Goal: Transaction & Acquisition: Purchase product/service

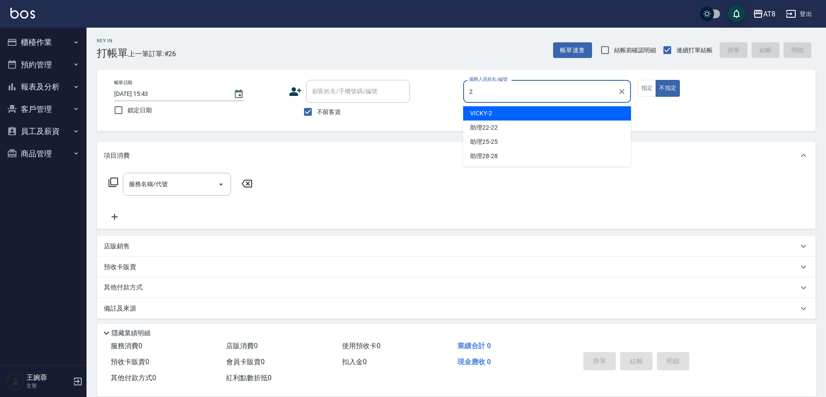
type input "VICKY-2"
type button "false"
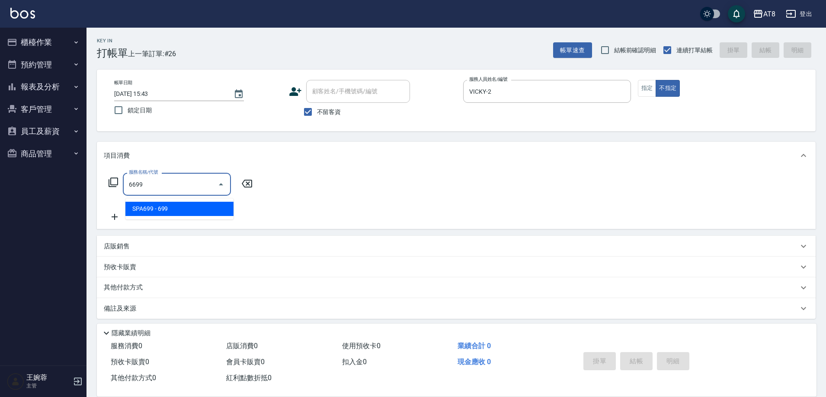
type input "SPA699(6699)"
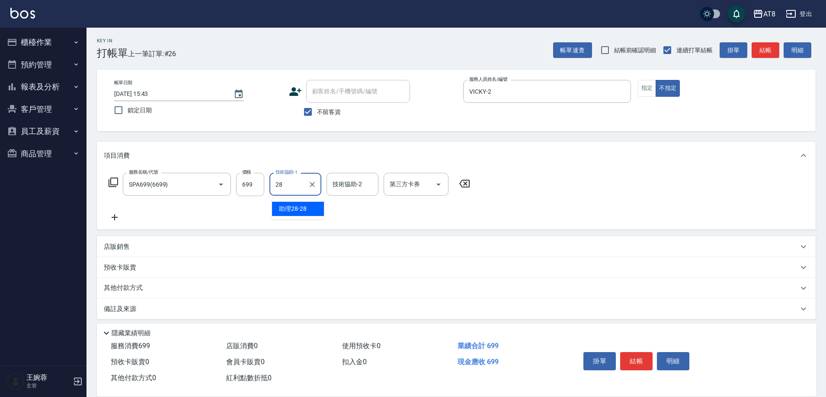
type input "助理28-28"
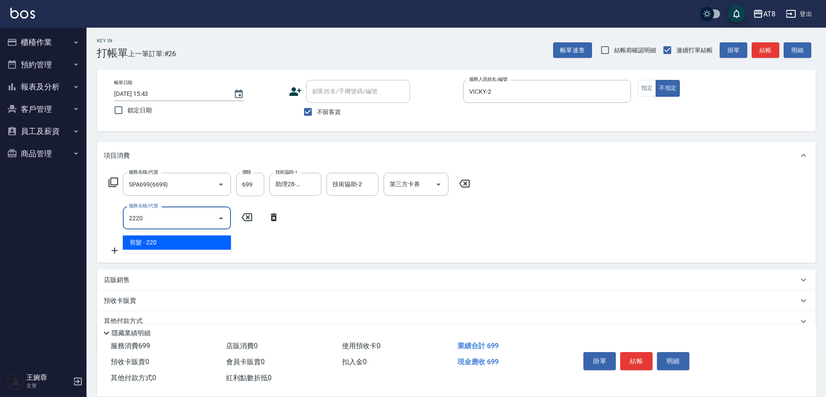
type input "剪髮(2220)"
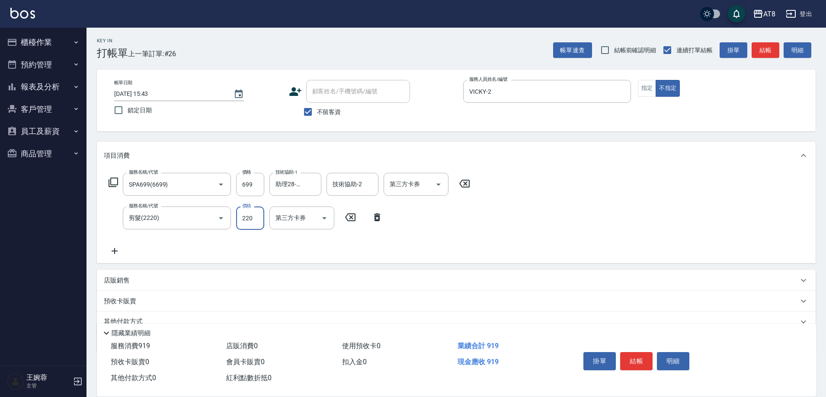
click at [639, 366] on div "掛單 結帳 明細" at bounding box center [636, 362] width 113 height 27
click at [639, 364] on div "掛單 結帳 明細" at bounding box center [636, 362] width 113 height 27
click at [638, 361] on button "結帳" at bounding box center [636, 361] width 32 height 18
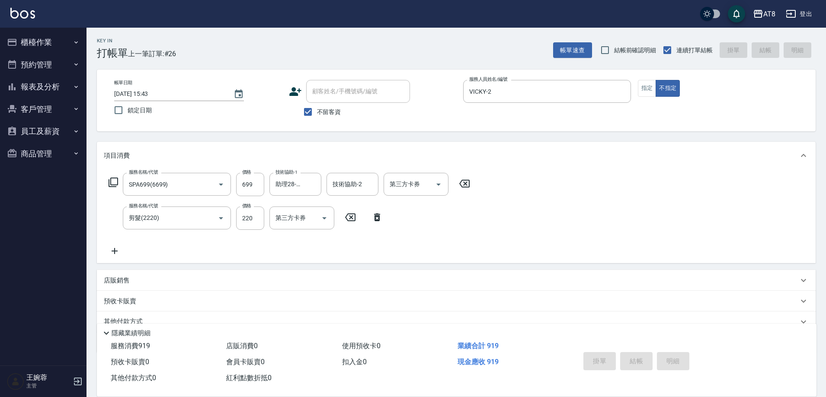
type input "[DATE] 18:34"
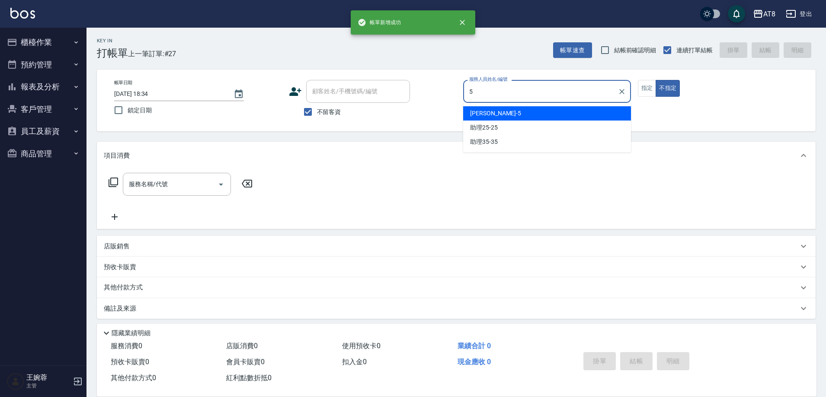
type input "HANK-5"
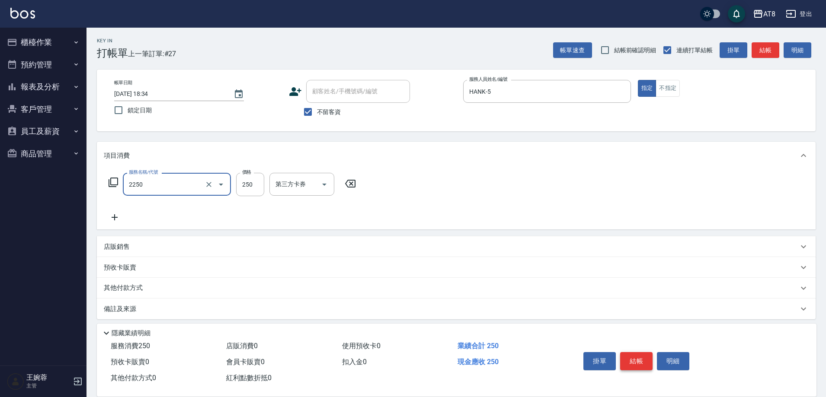
type input "剪髮(2250)"
click at [638, 361] on button "結帳" at bounding box center [636, 361] width 32 height 18
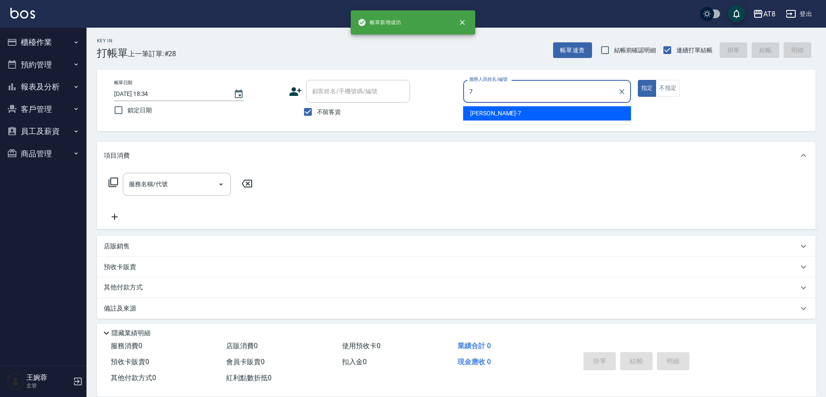
type input "[PERSON_NAME]-7"
type button "true"
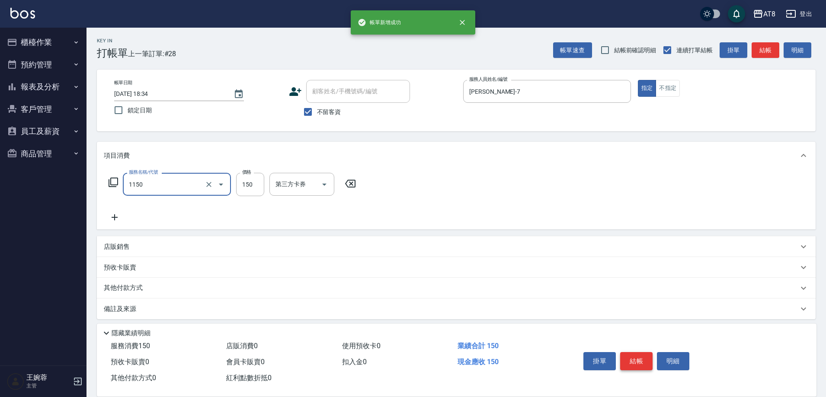
type input "洗髮(1150)"
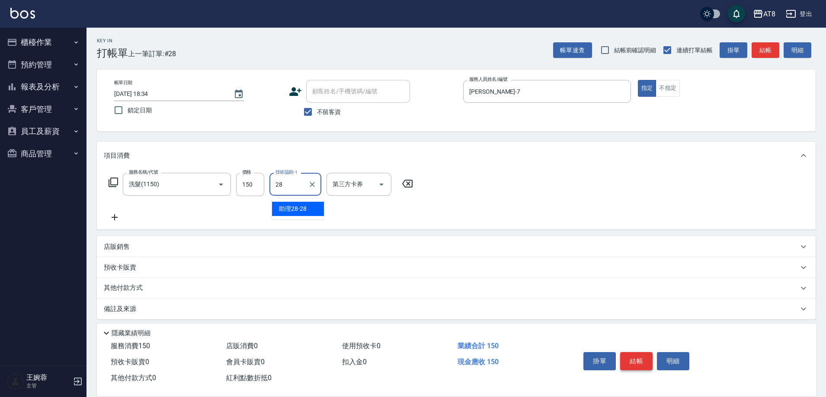
type input "助理28-28"
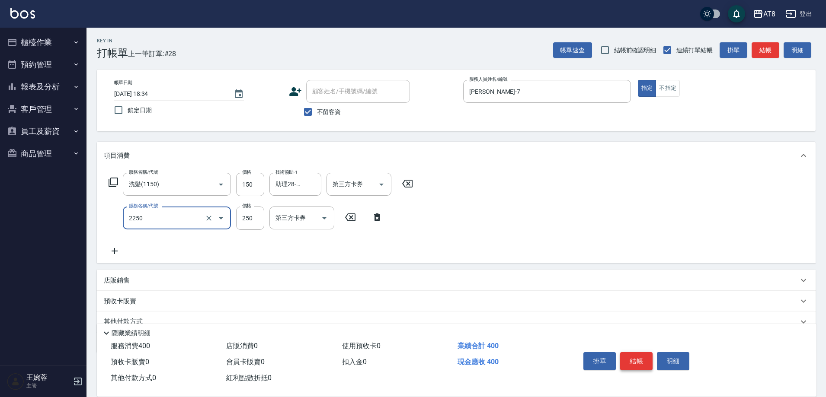
type input "剪髮(2250)"
click at [638, 361] on button "結帳" at bounding box center [636, 361] width 32 height 18
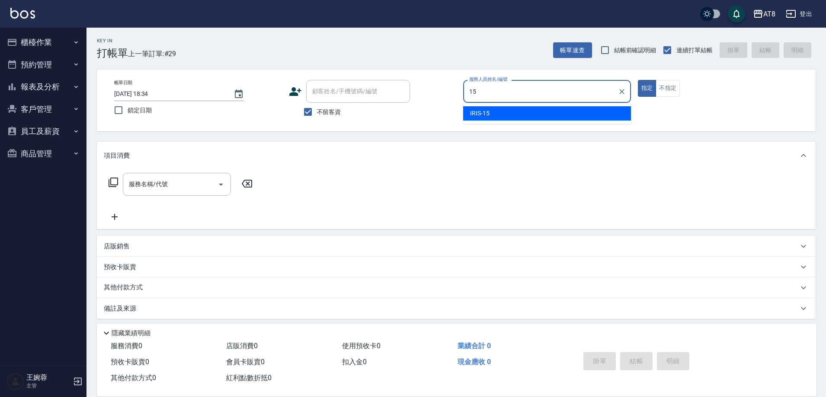
type input "IRIS-15"
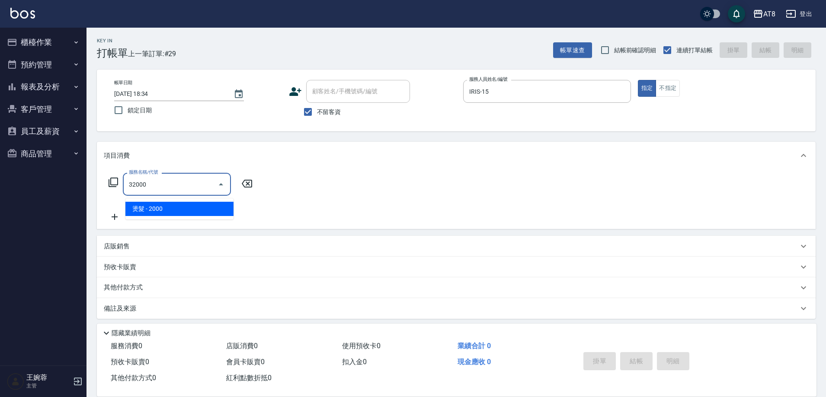
type input "燙髮(32000)"
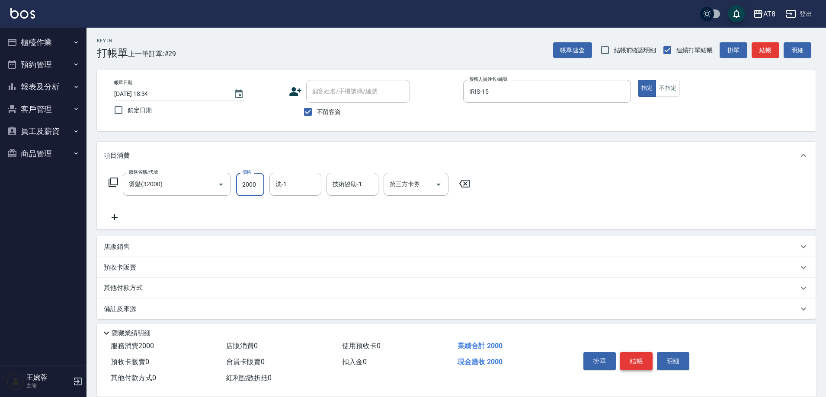
click at [638, 361] on button "結帳" at bounding box center [636, 361] width 32 height 18
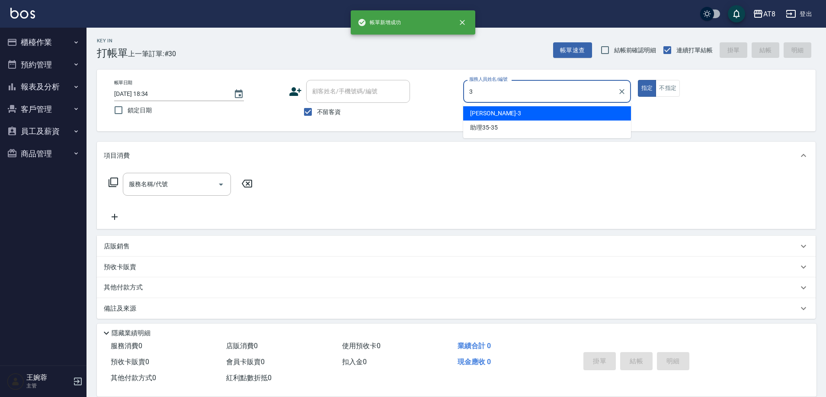
type input "[PERSON_NAME]-3"
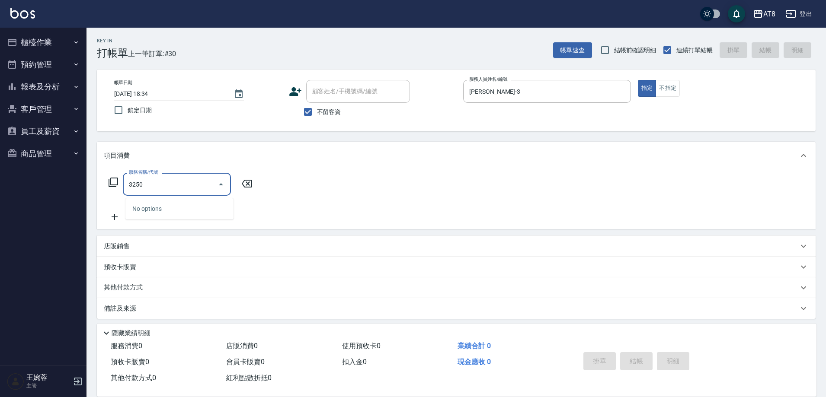
type input "32500"
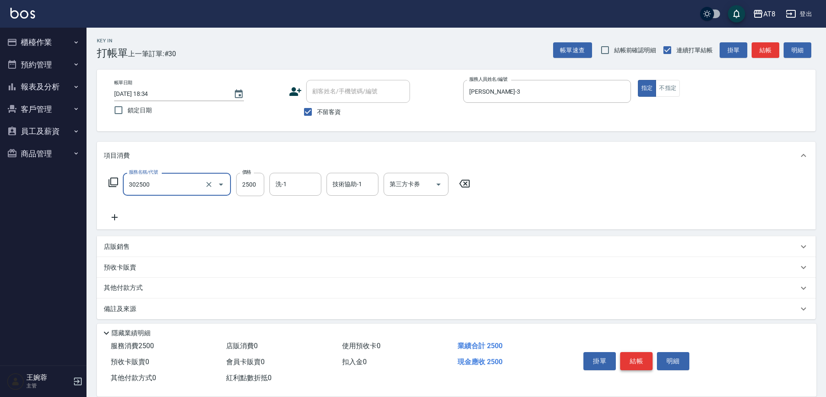
type input "入金燙髮2500(302500)"
type input "2300"
type input "28"
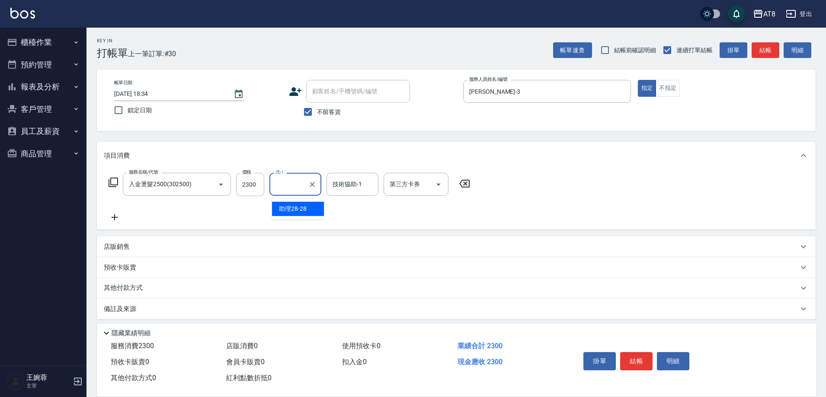
drag, startPoint x: 402, startPoint y: 217, endPoint x: 299, endPoint y: 211, distance: 103.1
click at [401, 217] on div "服務名稱/代號 入金燙髮2500(302500) 服務名稱/代號 價格 2300 價格 洗-1 洗-1 技術協助-1 技術協助-1 第三方卡券 第三方卡券" at bounding box center [289, 198] width 371 height 50
click at [110, 252] on p "店販銷售" at bounding box center [117, 247] width 26 height 9
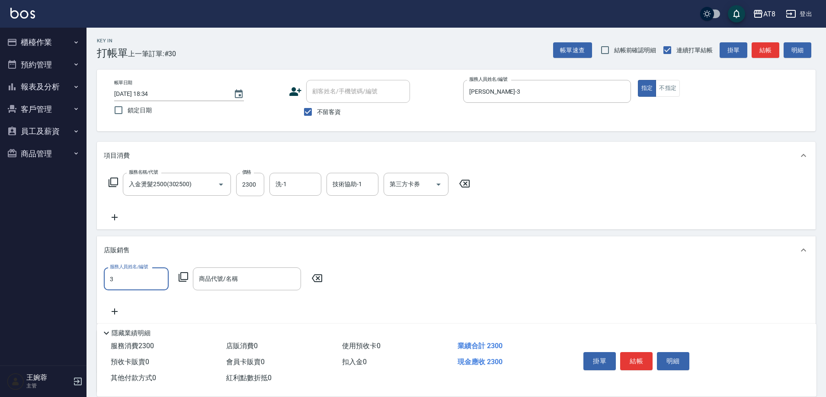
type input "[PERSON_NAME]-3"
click at [179, 282] on icon at bounding box center [183, 277] width 10 height 10
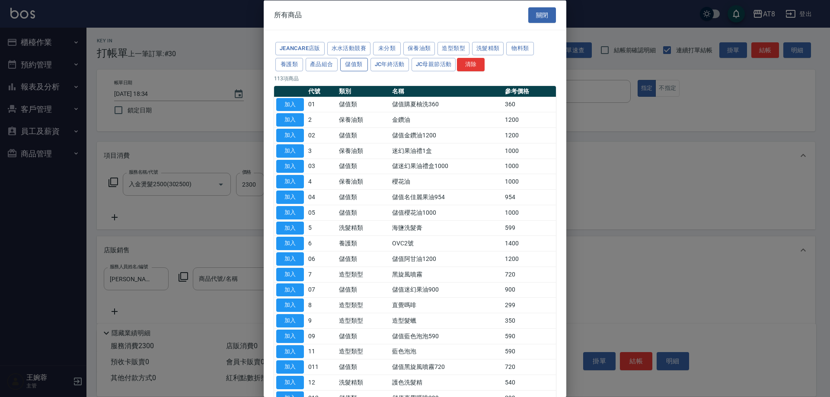
click at [368, 71] on button "儲值類" at bounding box center [354, 64] width 28 height 13
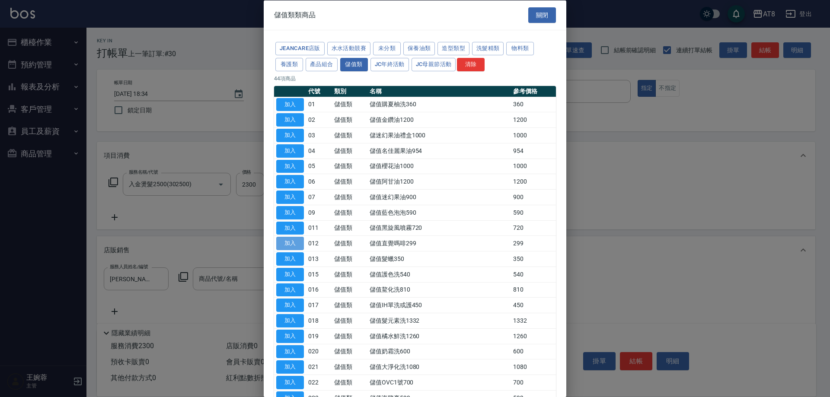
click at [303, 250] on button "加入" at bounding box center [290, 243] width 28 height 13
type input "儲值直覺嗎啡299"
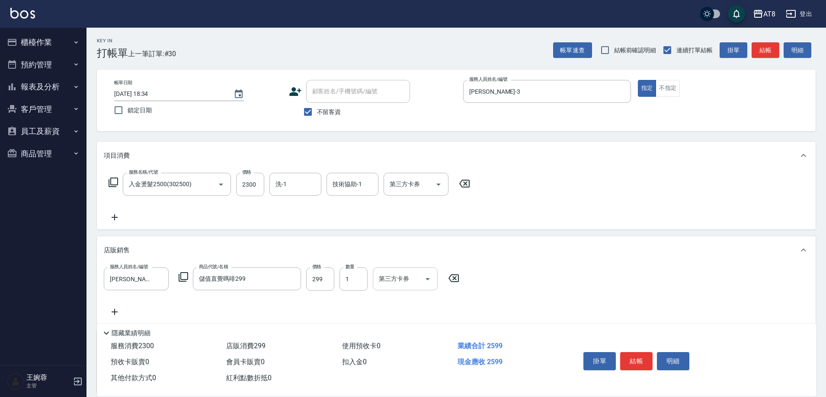
click at [428, 283] on icon "Open" at bounding box center [427, 279] width 10 height 10
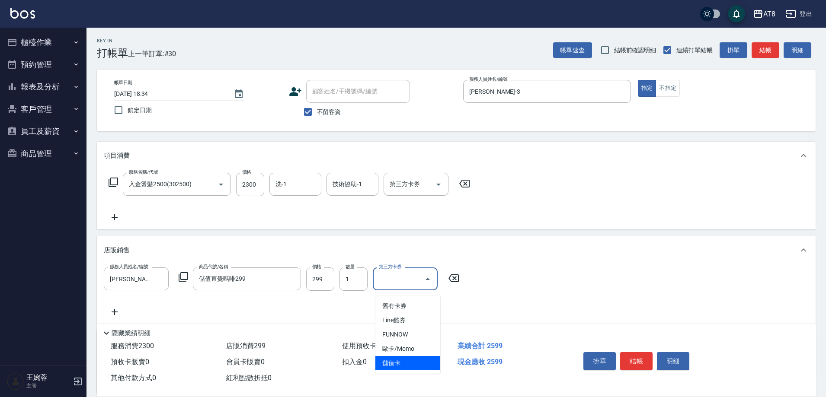
click at [411, 364] on span "儲值卡" at bounding box center [407, 363] width 65 height 14
type input "儲值卡"
click at [443, 190] on icon "Open" at bounding box center [438, 184] width 10 height 10
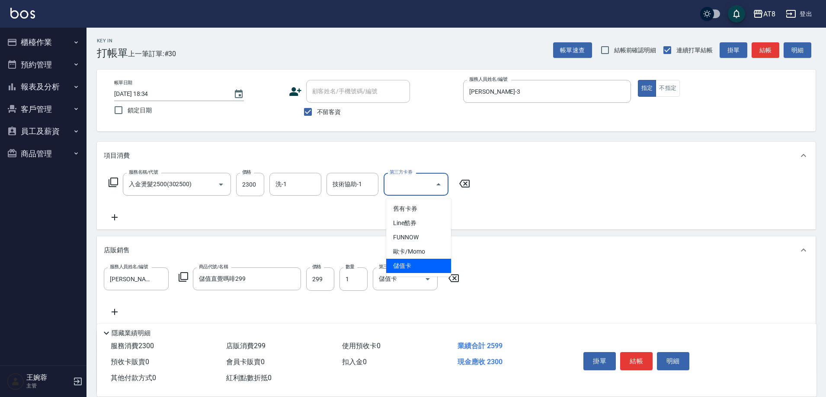
click at [424, 265] on span "儲值卡" at bounding box center [418, 266] width 65 height 14
type input "儲值卡"
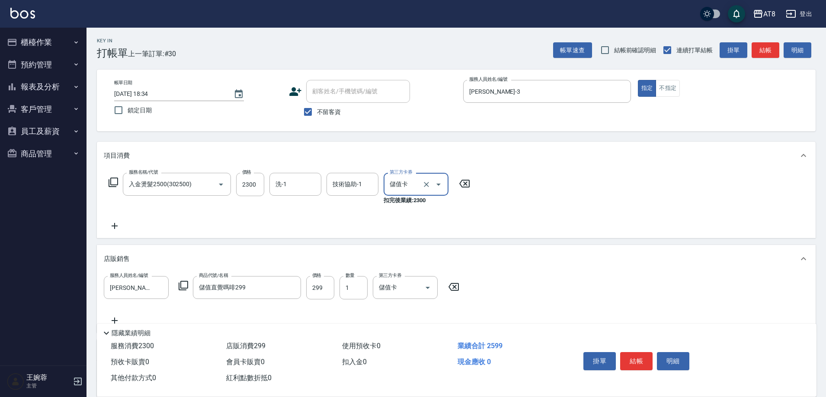
click at [644, 352] on button "結帳" at bounding box center [636, 361] width 32 height 18
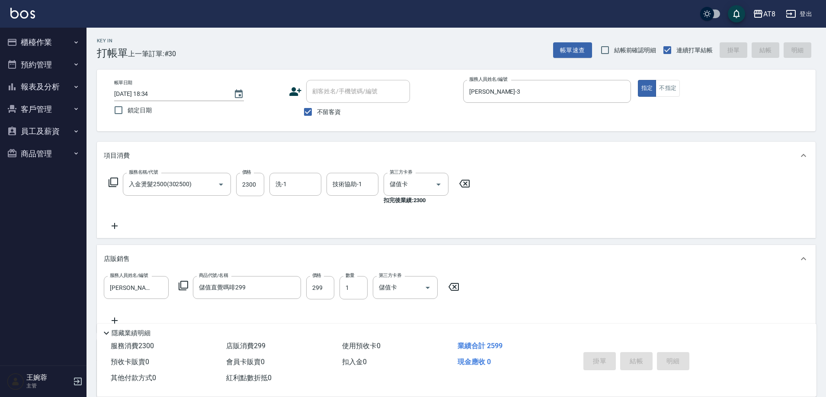
type input "[DATE] 18:35"
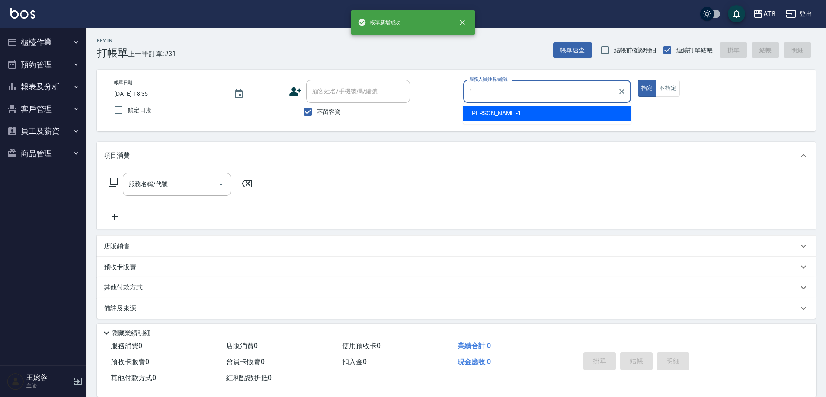
type input "YUKI-1"
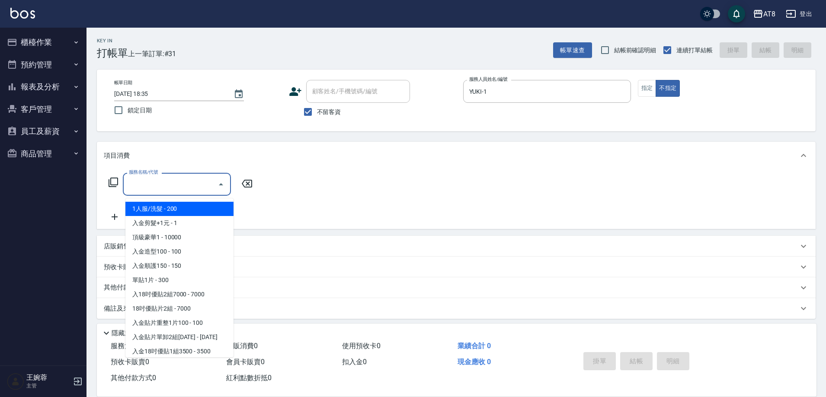
type input "1"
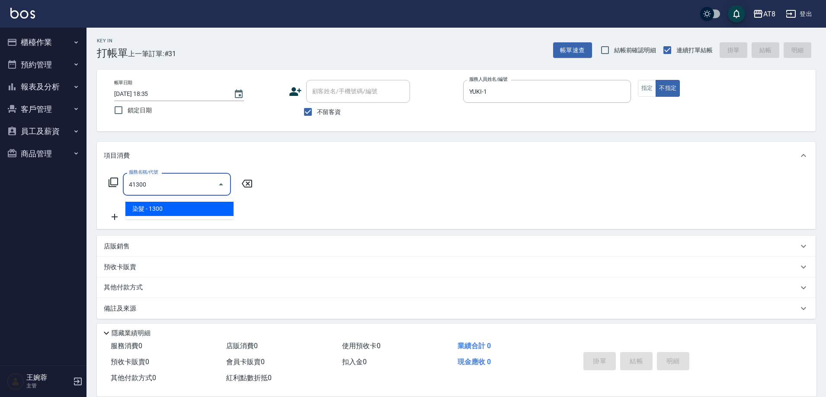
type input "染髮(41300)"
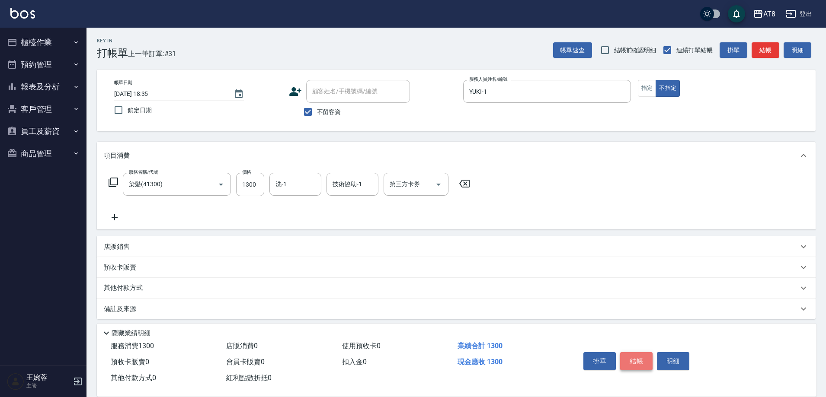
click at [627, 355] on button "結帳" at bounding box center [636, 361] width 32 height 18
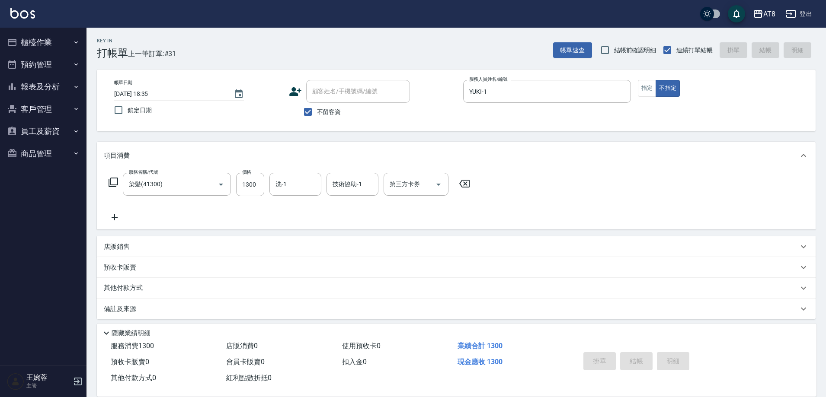
type input "[DATE] 18:37"
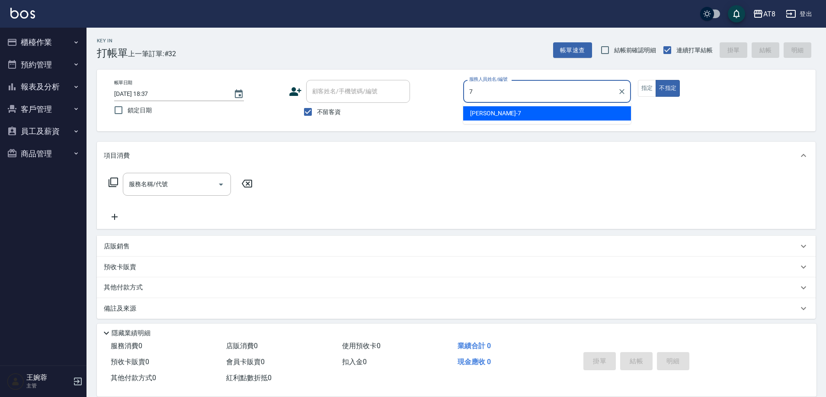
type input "[PERSON_NAME]-7"
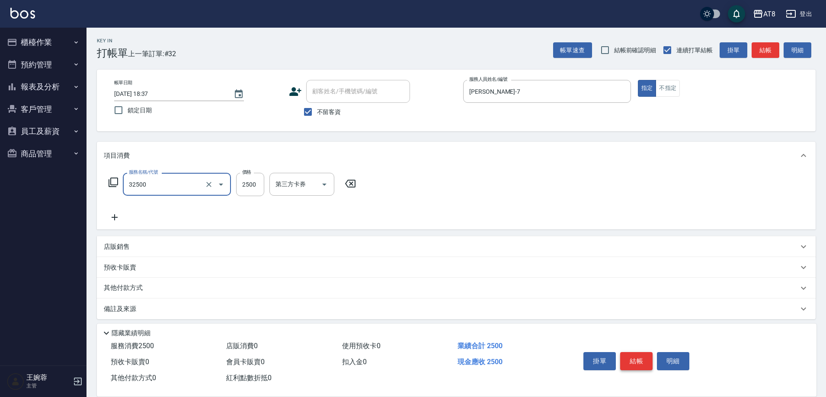
type input "燙髮(32500)"
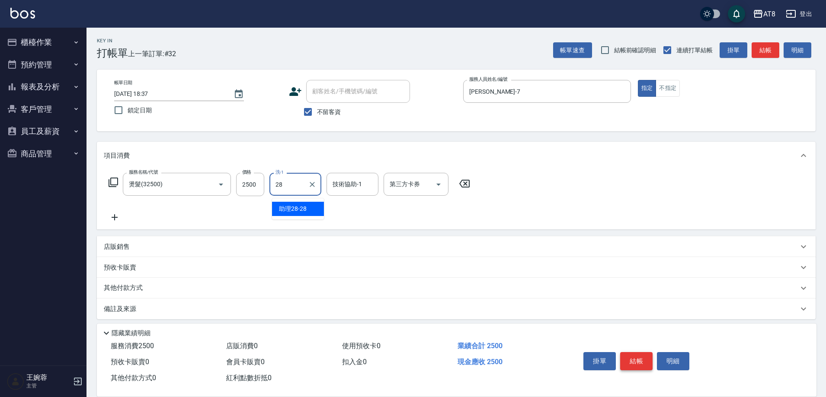
type input "助理28-28"
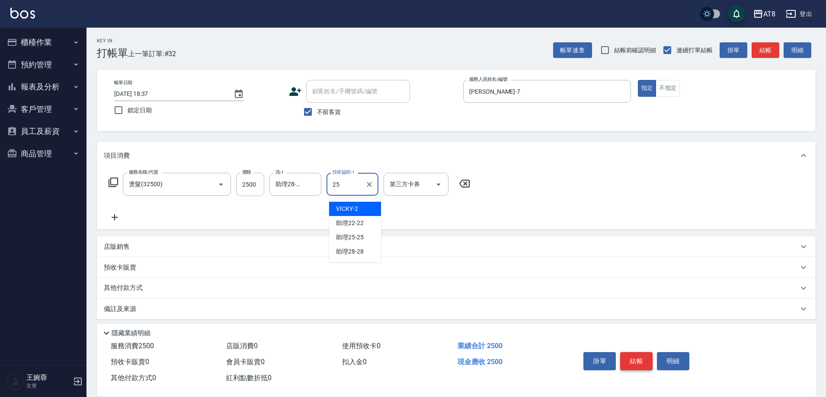
type input "助理25-25"
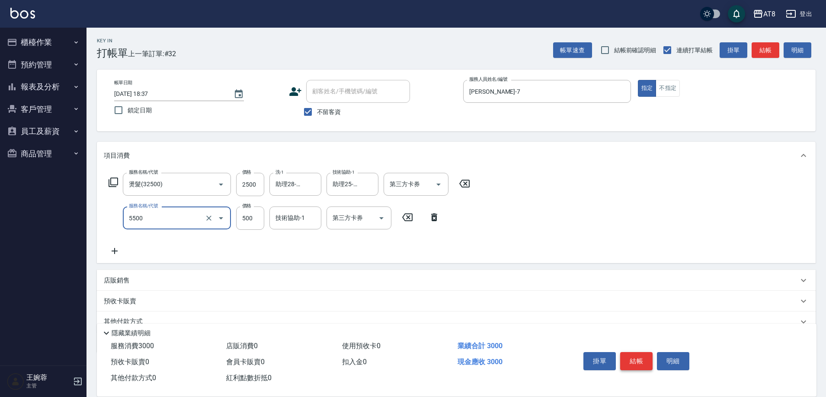
type input "還原酸護髮(5500)"
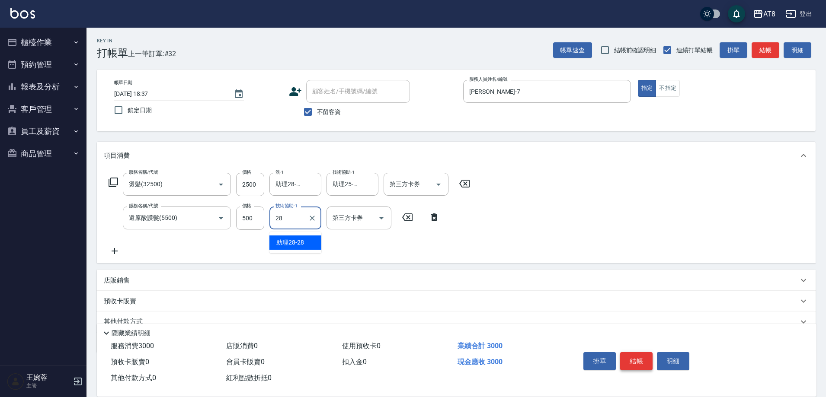
type input "助理28-28"
click at [627, 355] on button "結帳" at bounding box center [636, 361] width 32 height 18
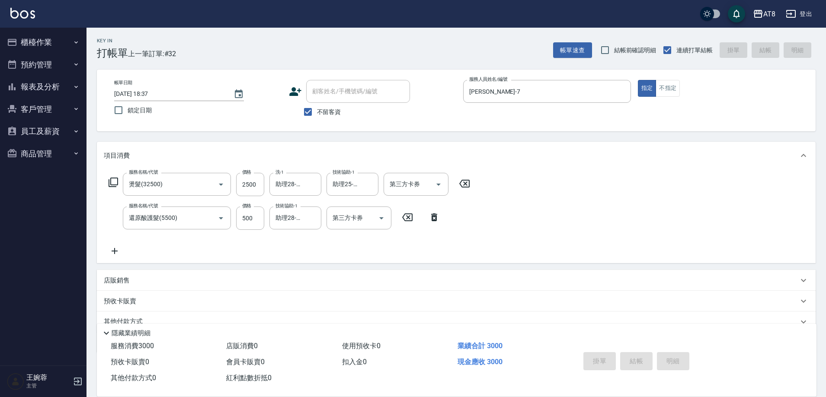
type input "[DATE] 18:38"
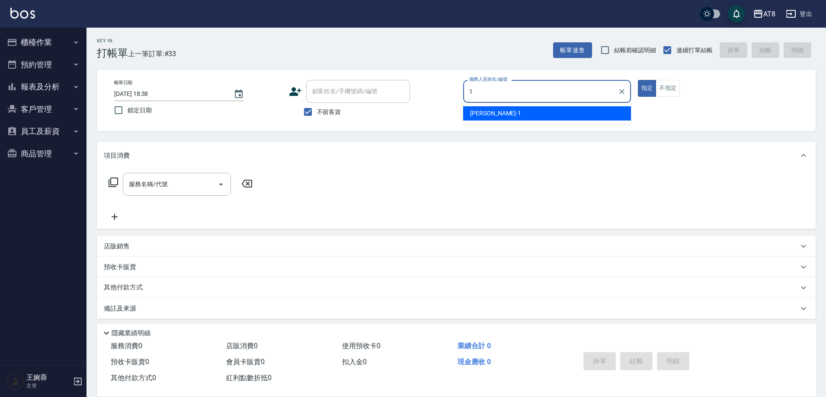
type input "YUKI-1"
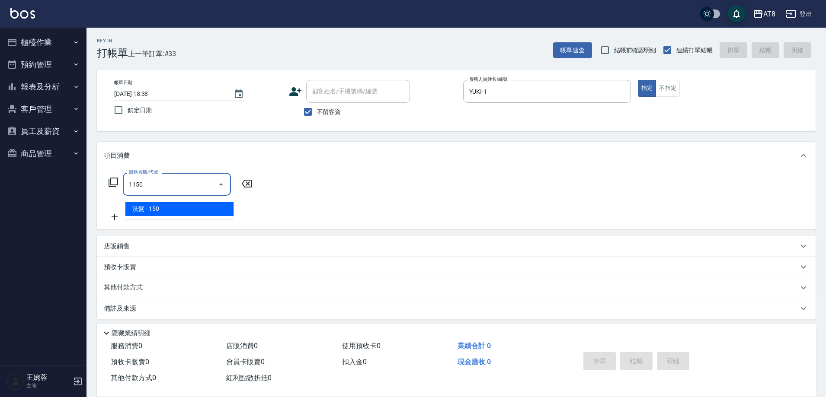
type input "洗髮(1150)"
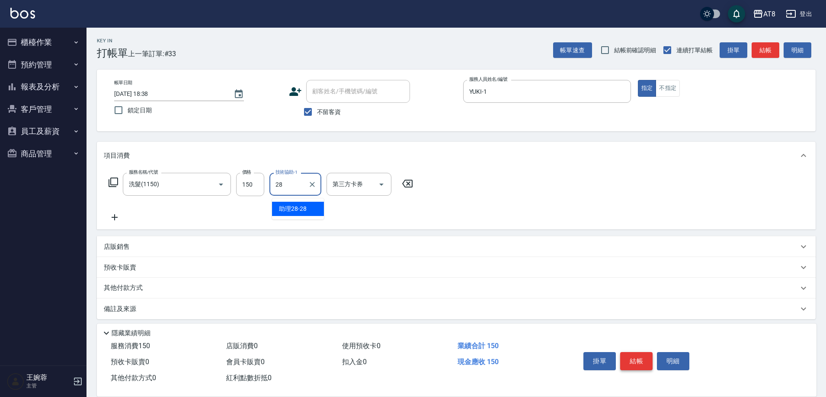
type input "助理28-28"
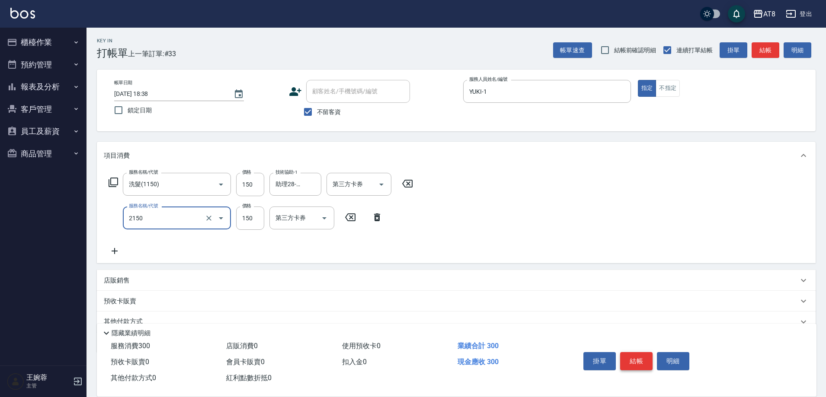
type input "剪髮(2150)"
click at [652, 355] on button "結帳" at bounding box center [636, 361] width 32 height 18
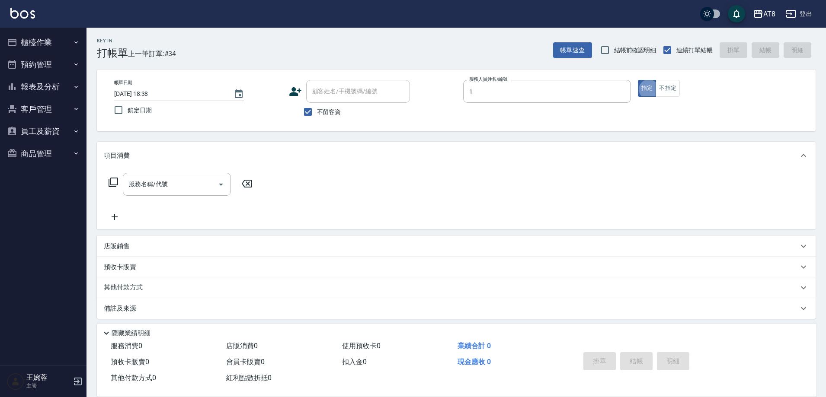
type input "YUKI-1"
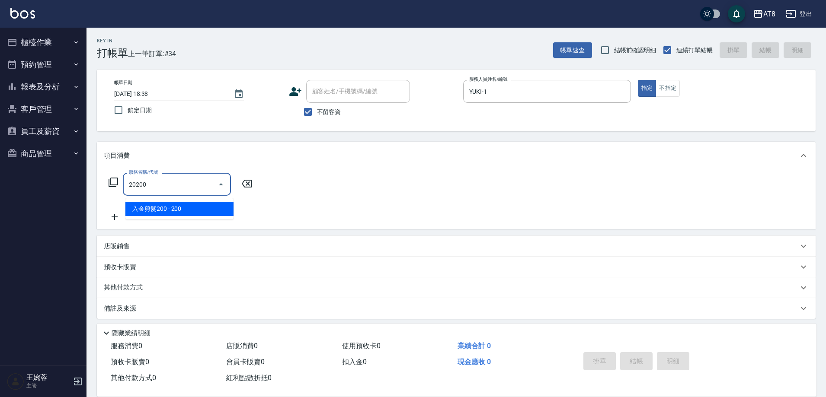
type input "入金剪髮200(20200)"
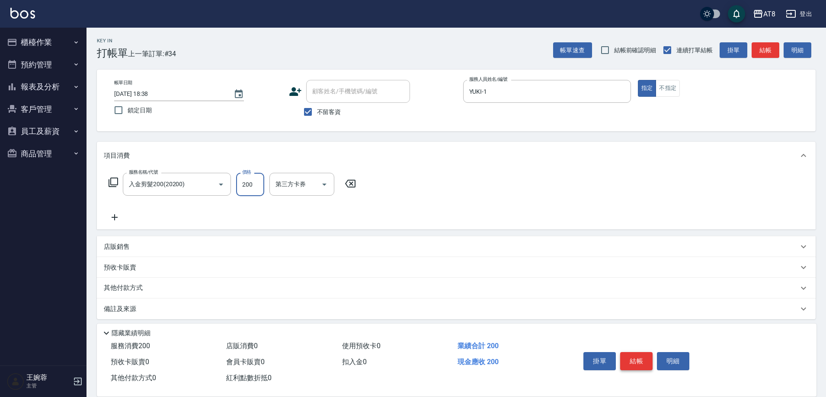
click at [652, 355] on button "結帳" at bounding box center [636, 361] width 32 height 18
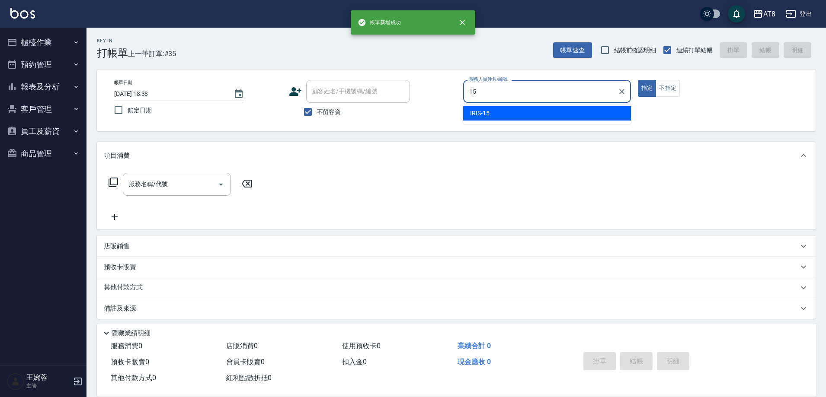
type input "IRIS-15"
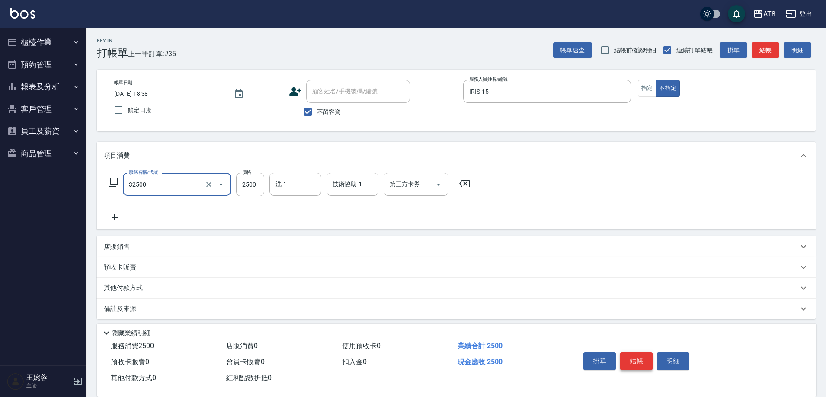
type input "燙髮(32500)"
type input "助理22-22"
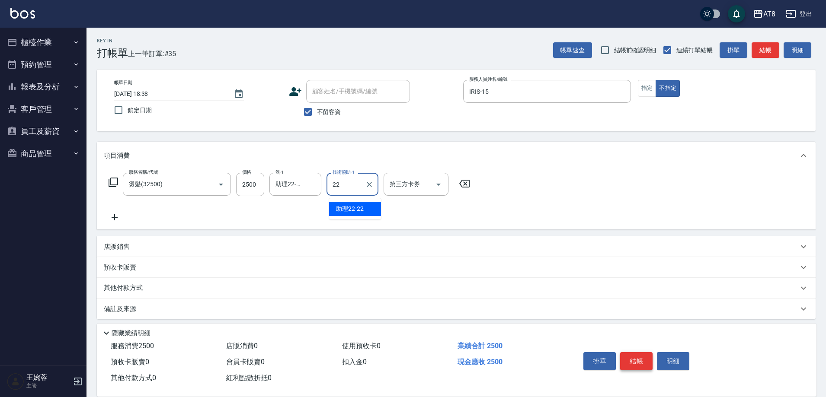
type input "助理22-22"
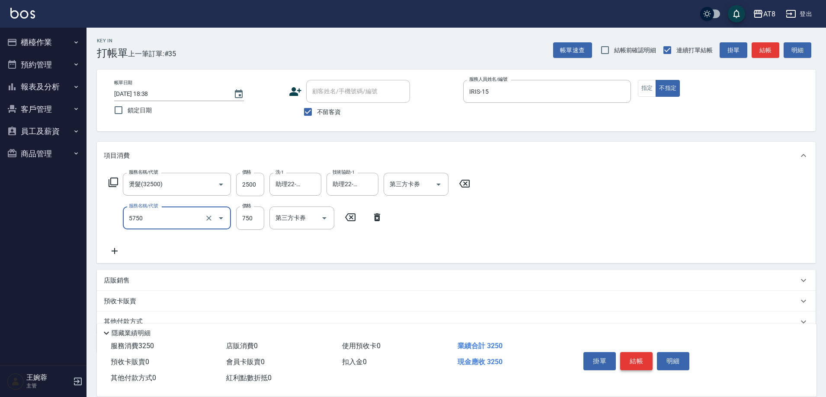
type input "乳清護髮(5750)"
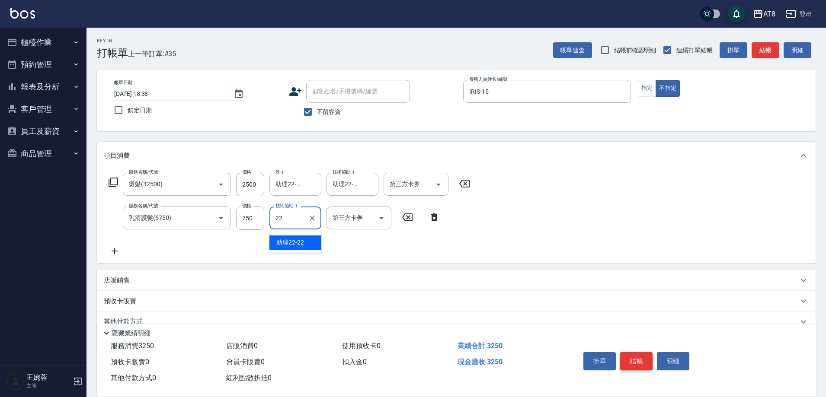
type input "助理22-22"
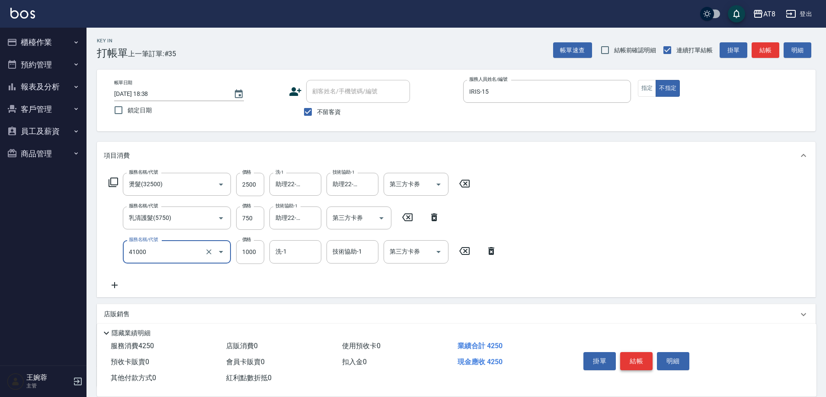
type input "染髮(41000)"
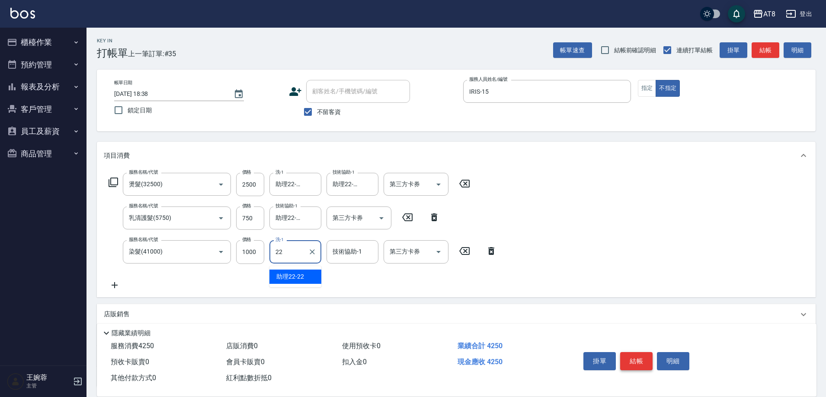
type input "助理22-22"
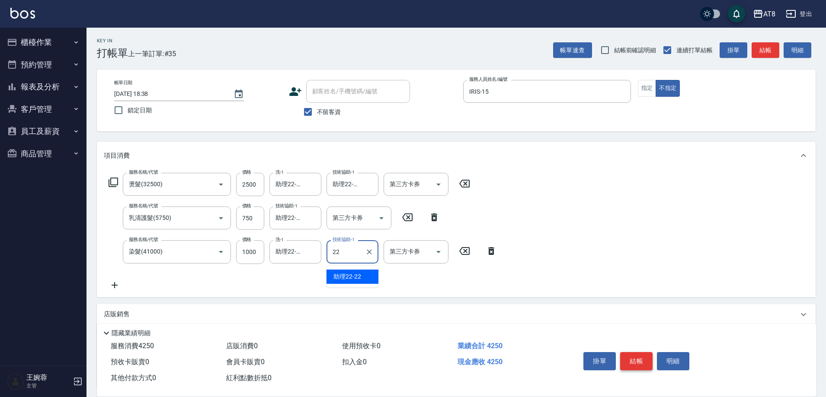
type input "助理22-22"
click at [636, 356] on button "結帳" at bounding box center [636, 361] width 32 height 18
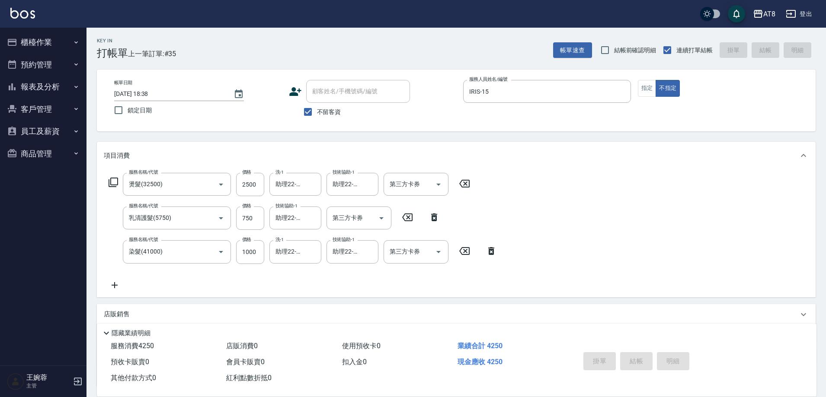
type input "[DATE] 18:39"
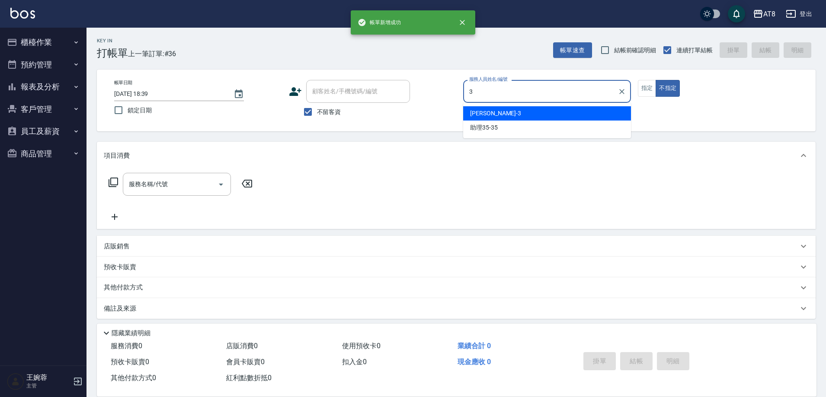
type input "[PERSON_NAME]-3"
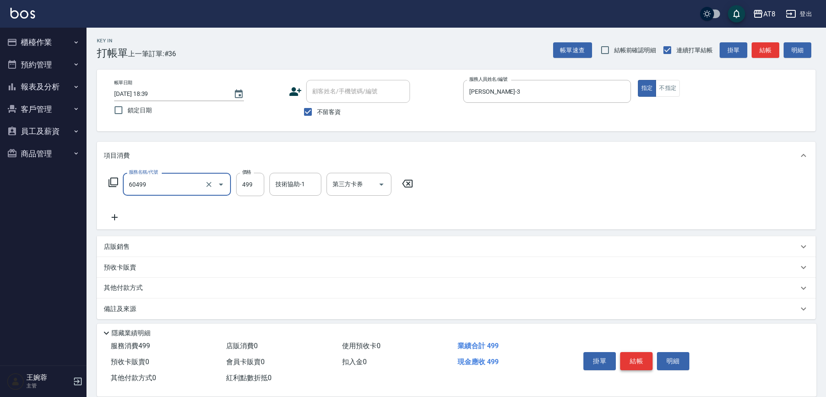
type input "入金SPA499(60499)"
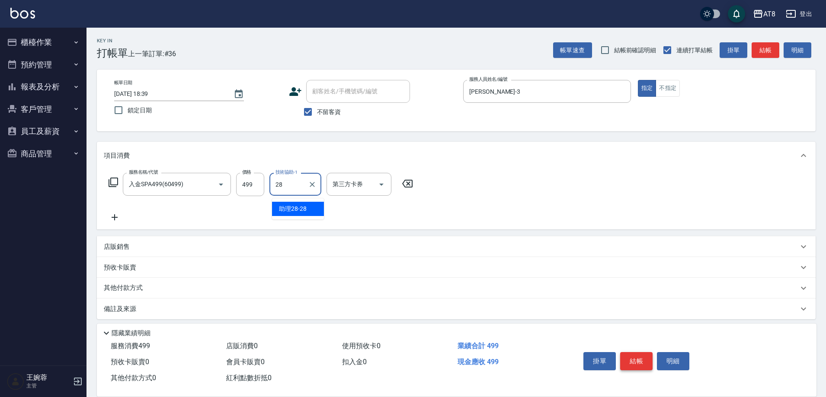
type input "助理28-28"
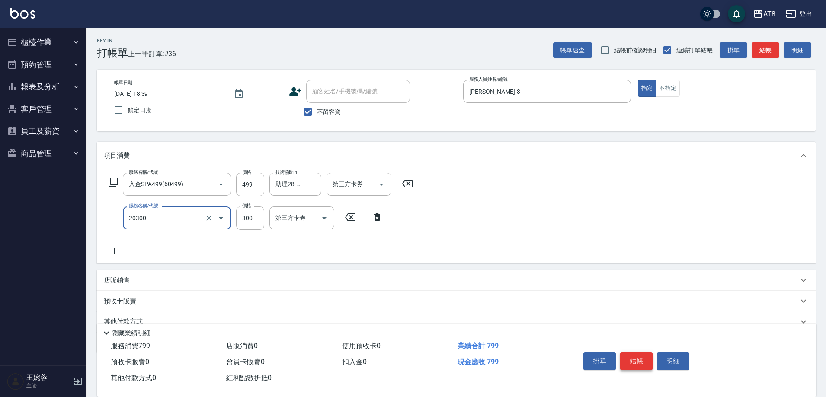
type input "入金剪髮300(20300)"
type input "350"
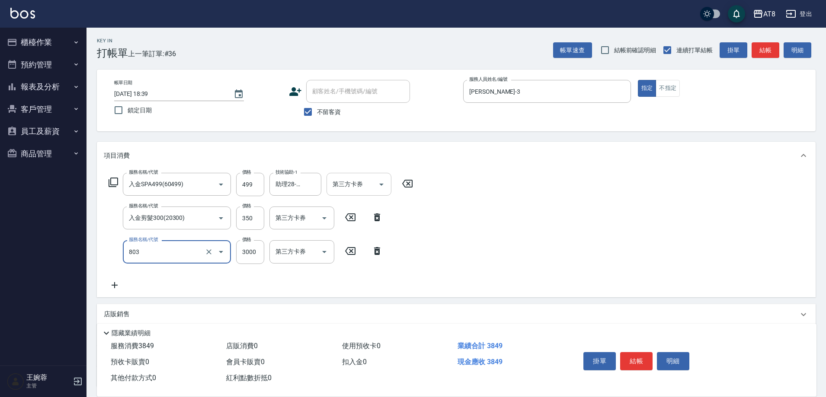
type input "頂級豪華3(803)"
click at [326, 220] on icon "Open" at bounding box center [324, 218] width 10 height 10
type input "490"
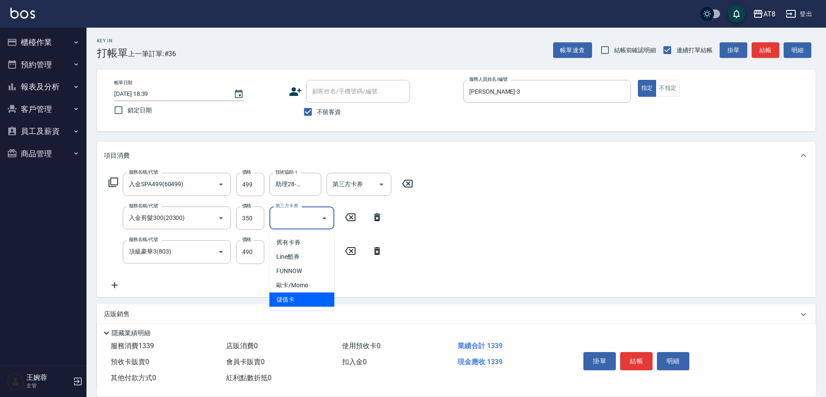
click at [307, 302] on span "儲值卡" at bounding box center [301, 300] width 65 height 14
type input "儲值卡"
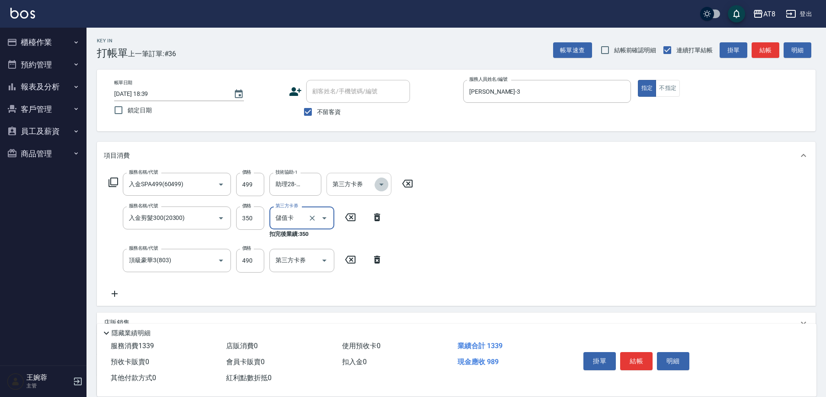
click at [382, 185] on icon "Open" at bounding box center [381, 184] width 10 height 10
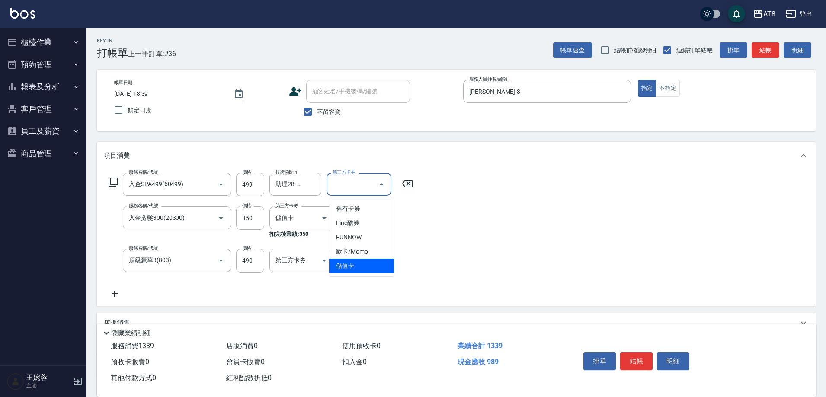
click at [377, 266] on span "儲值卡" at bounding box center [361, 266] width 65 height 14
type input "儲值卡"
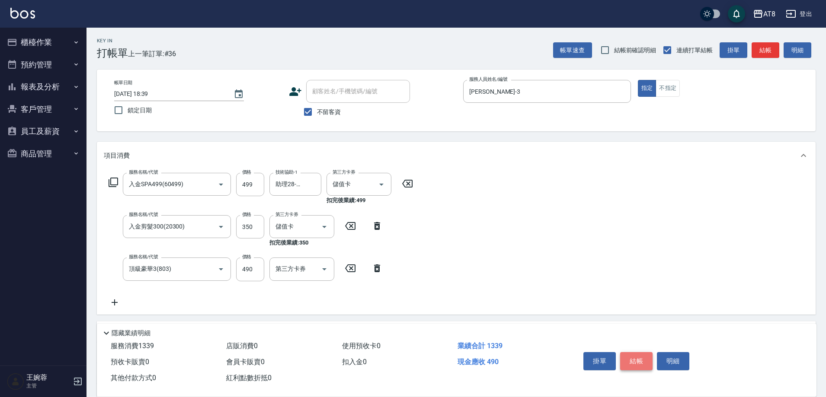
click at [649, 355] on button "結帳" at bounding box center [636, 361] width 32 height 18
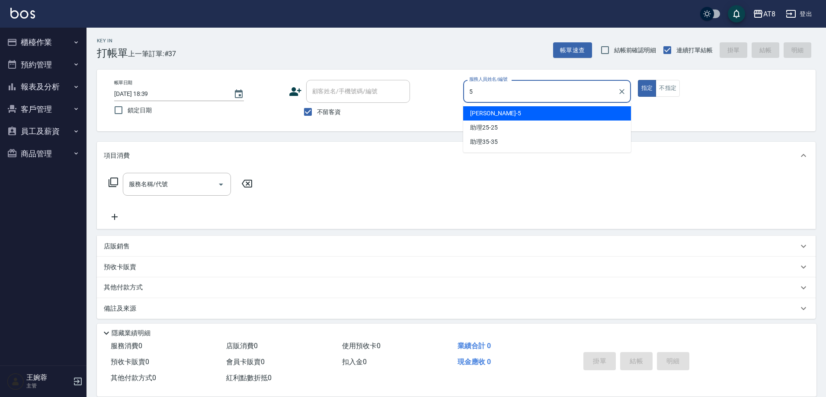
type input "HANK-5"
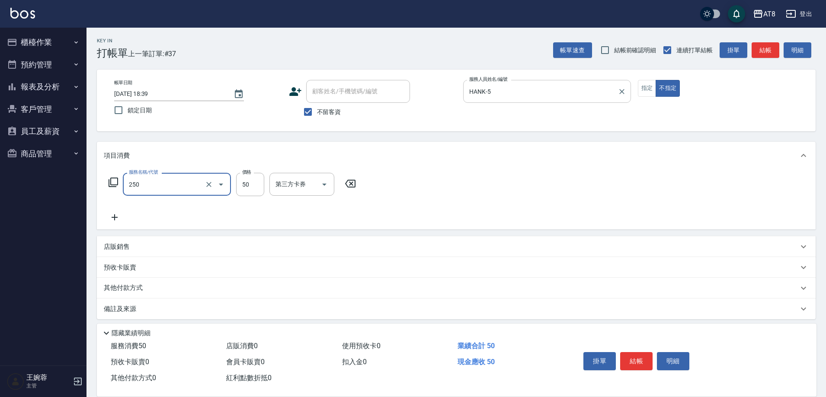
type input "剪瀏海(250)"
click at [643, 354] on button "結帳" at bounding box center [636, 361] width 32 height 18
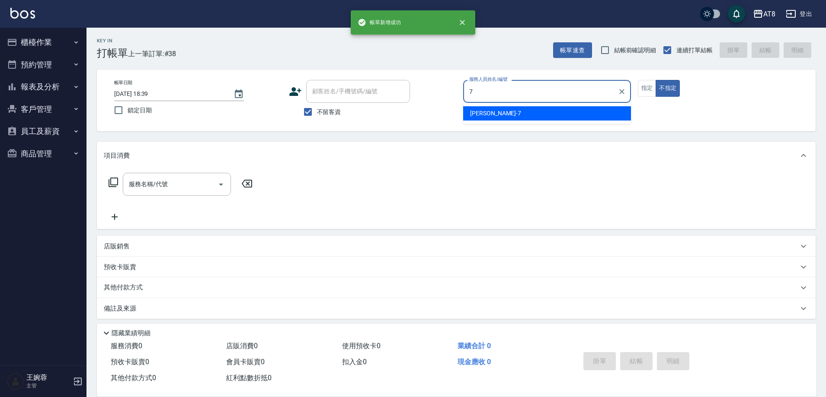
type input "[PERSON_NAME]-7"
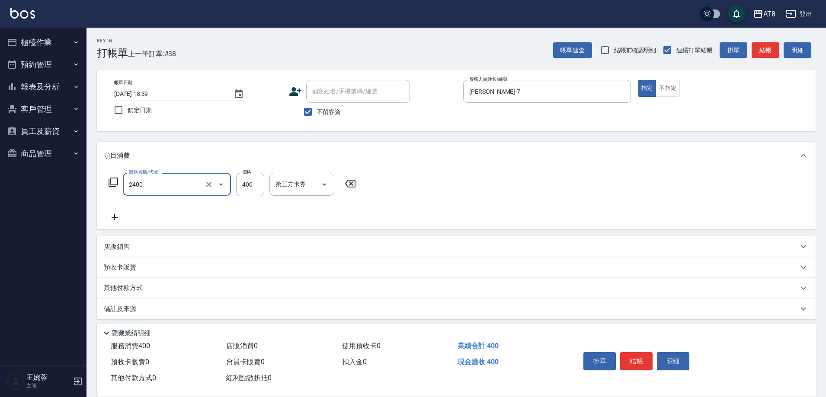
type input "入金洗剪400(2400)"
click at [379, 182] on icon "Open" at bounding box center [381, 184] width 10 height 10
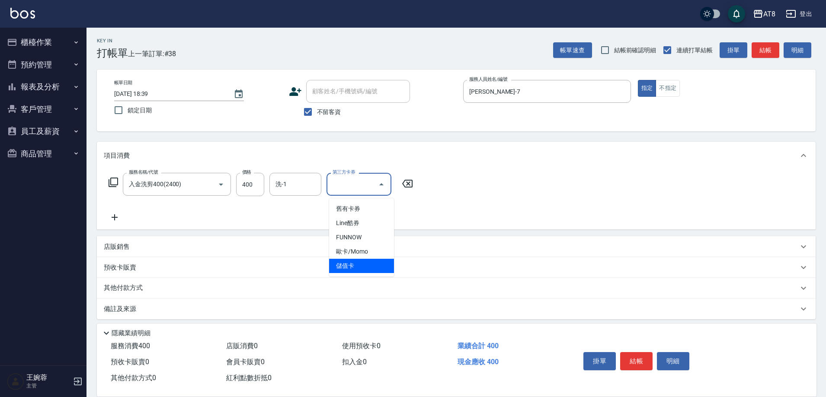
click at [371, 266] on span "儲值卡" at bounding box center [361, 266] width 65 height 14
type input "儲值卡"
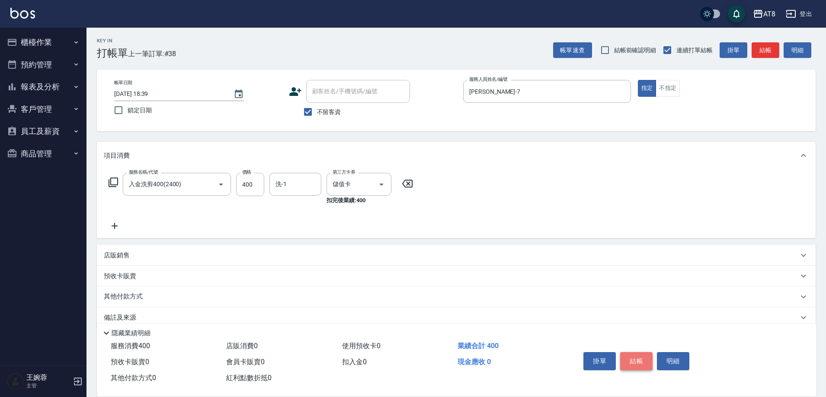
click at [652, 354] on button "結帳" at bounding box center [636, 361] width 32 height 18
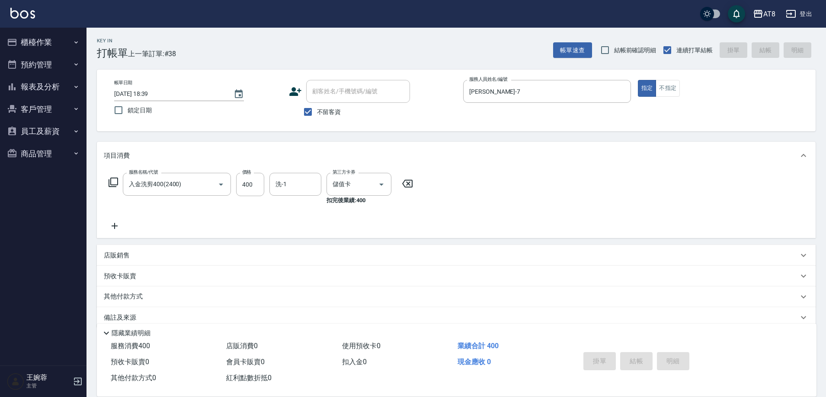
type input "[DATE] 18:40"
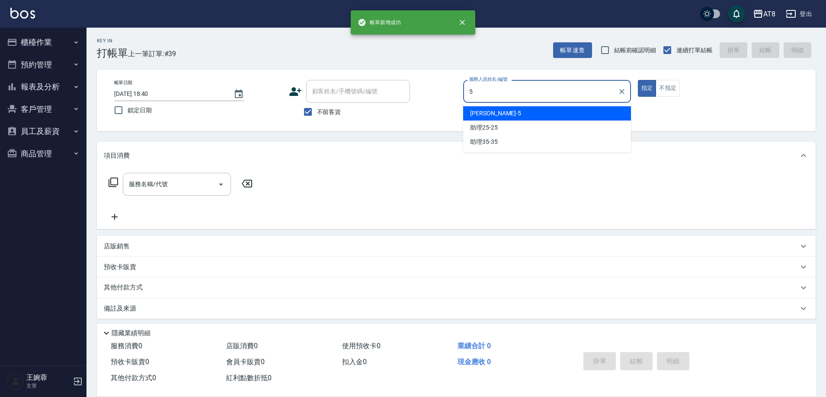
type input "HANK-5"
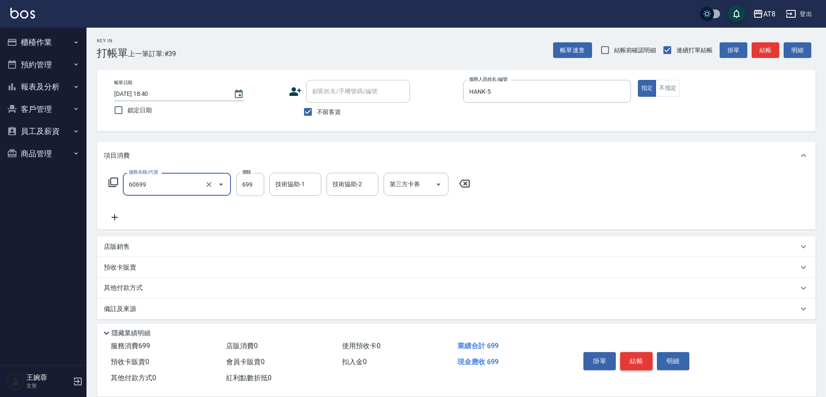
type input "入金SPA699(60699)"
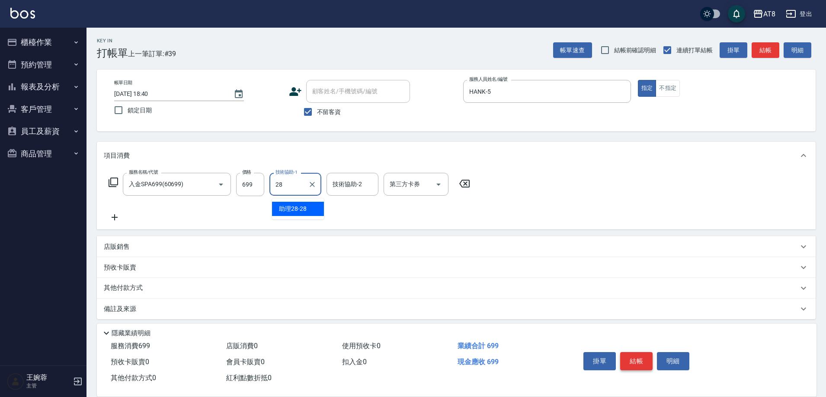
type input "助理28-28"
drag, startPoint x: 438, startPoint y: 187, endPoint x: 437, endPoint y: 195, distance: 7.5
click at [438, 186] on icon "Open" at bounding box center [438, 185] width 4 height 2
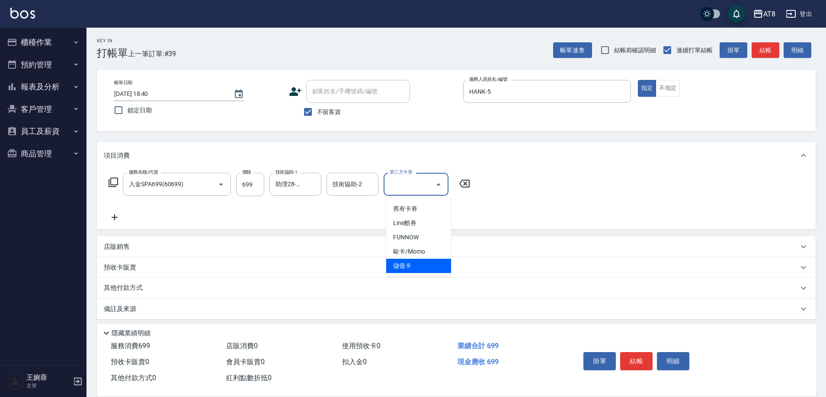
click at [412, 264] on span "儲值卡" at bounding box center [418, 266] width 65 height 14
type input "儲值卡"
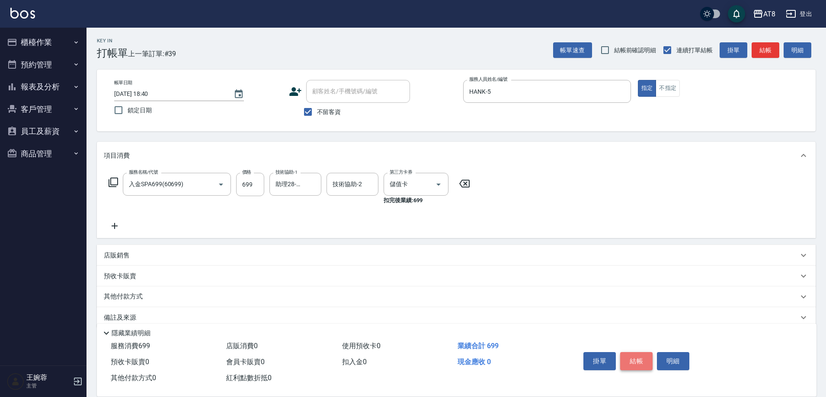
click at [639, 352] on button "結帳" at bounding box center [636, 361] width 32 height 18
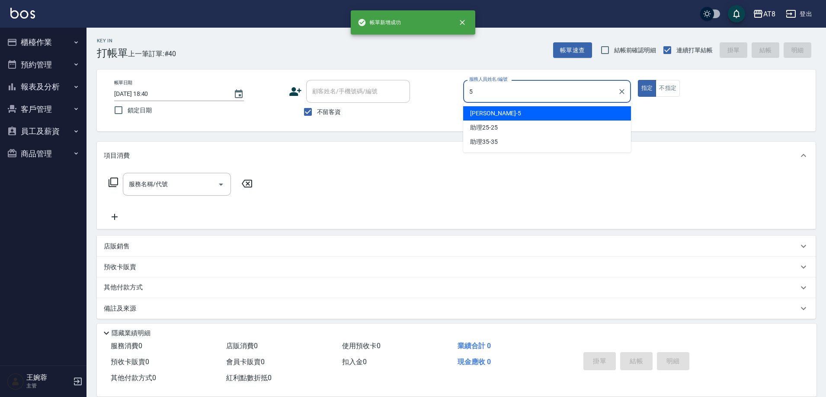
type input "HANK-5"
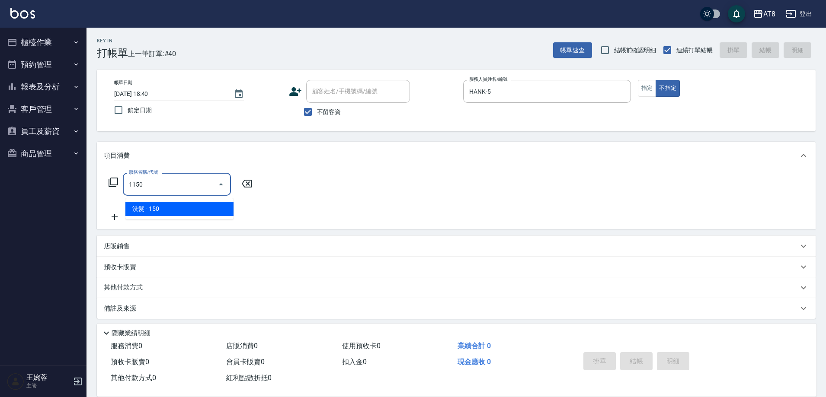
type input "洗髮(1150)"
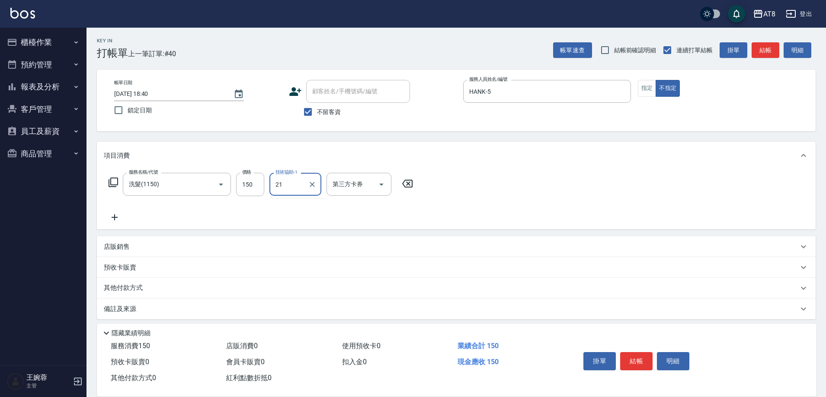
type input "2"
type input "會計-18"
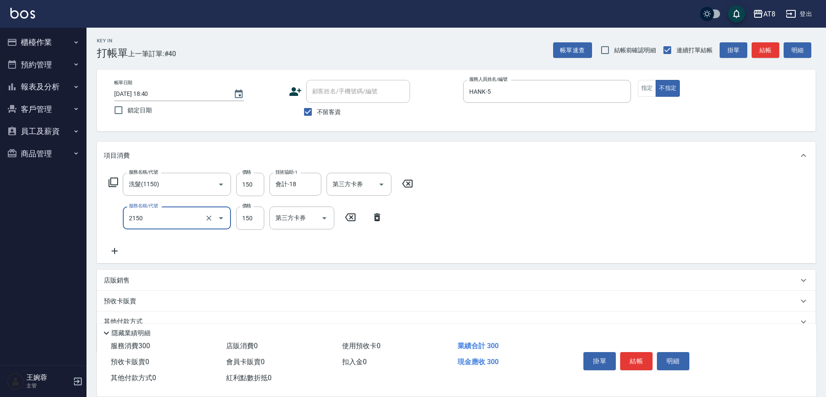
type input "剪髮(2150)"
click at [639, 352] on button "結帳" at bounding box center [636, 361] width 32 height 18
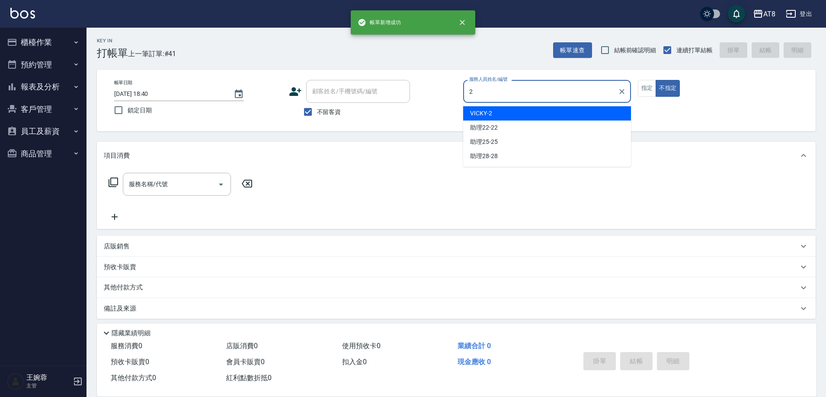
type input "VICKY-2"
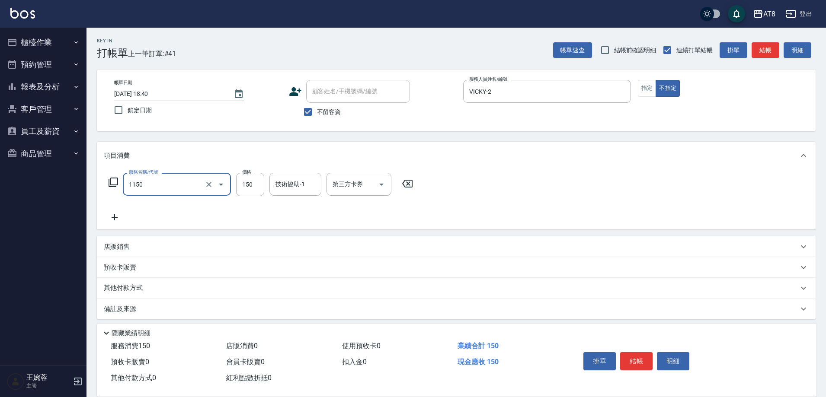
type input "洗髮(1150)"
type input "200"
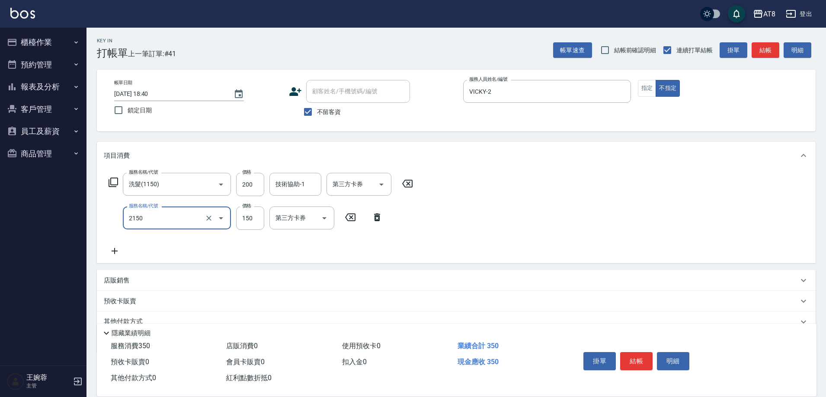
type input "剪髮(2150)"
click at [643, 352] on button "結帳" at bounding box center [636, 361] width 32 height 18
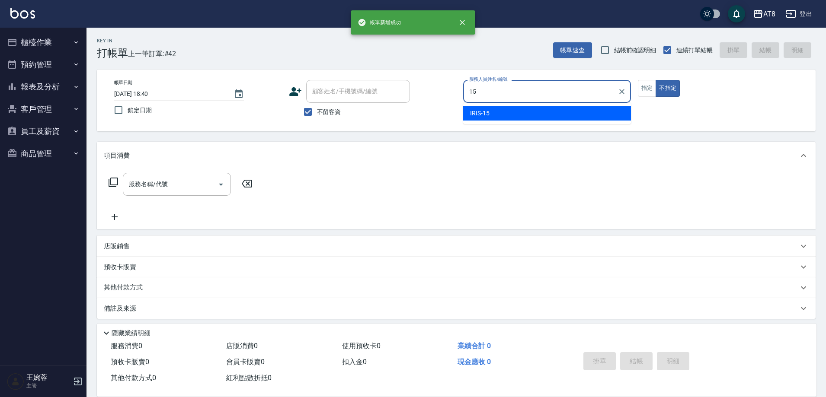
type input "IRIS-15"
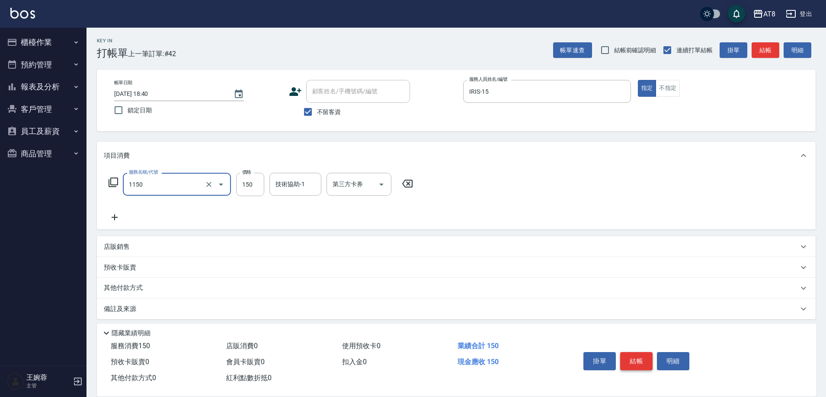
type input "洗髮(1150)"
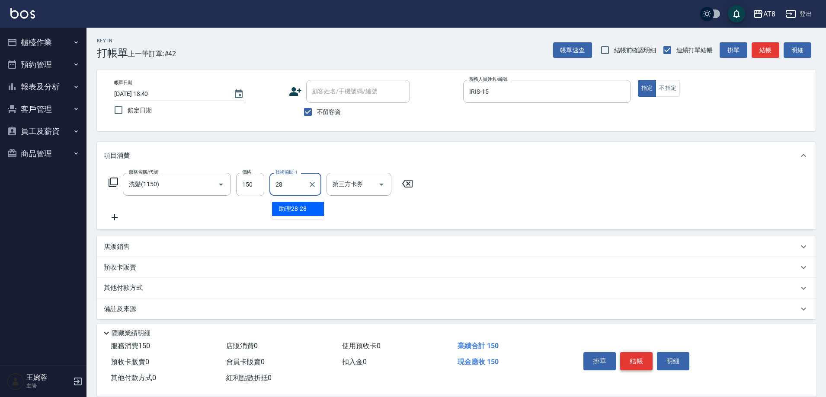
type input "助理28-28"
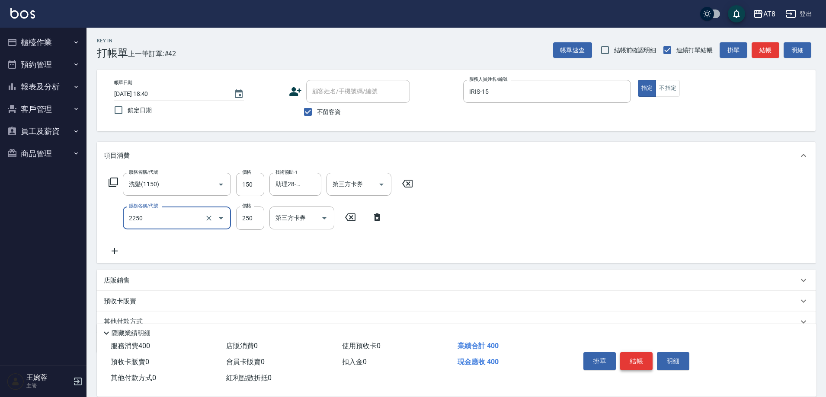
type input "剪髮(2250)"
click at [643, 352] on button "結帳" at bounding box center [636, 361] width 32 height 18
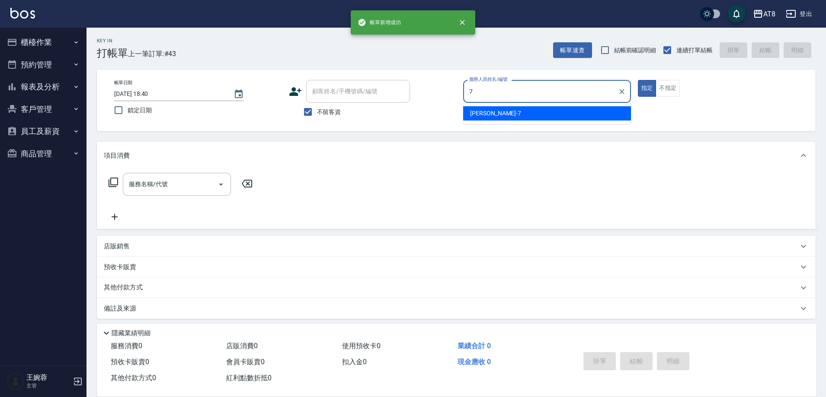
type input "[PERSON_NAME]-7"
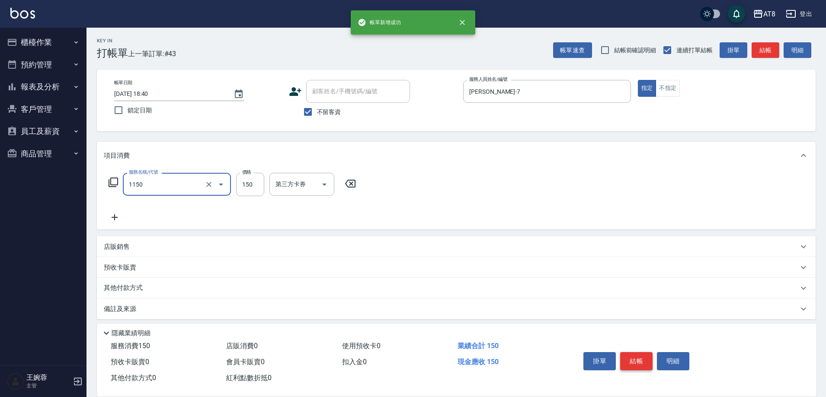
type input "洗髮(1150)"
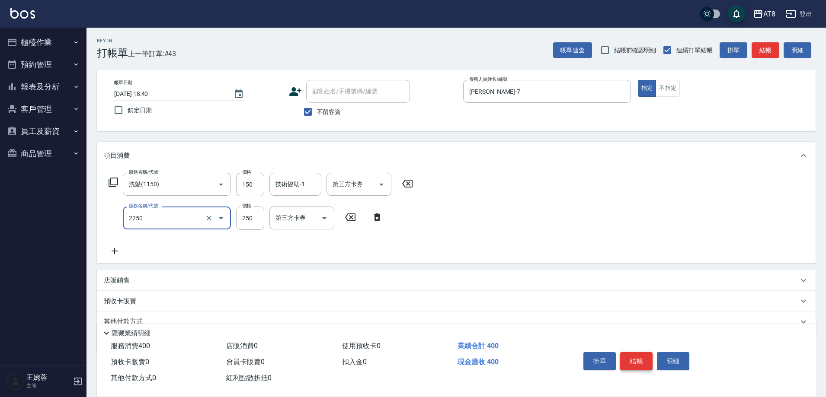
type input "剪髮(2250)"
click at [643, 352] on button "結帳" at bounding box center [636, 361] width 32 height 18
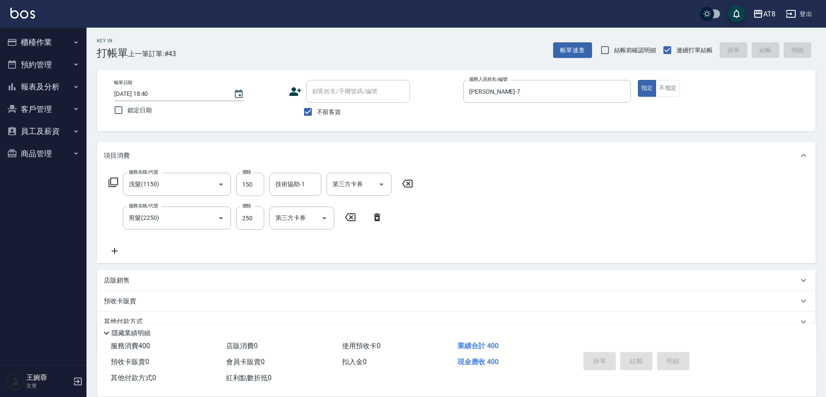
type input "[DATE] 18:41"
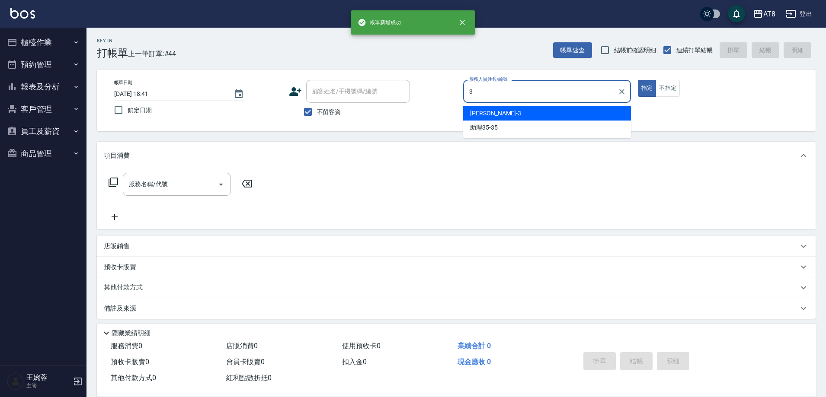
type input "[PERSON_NAME]-3"
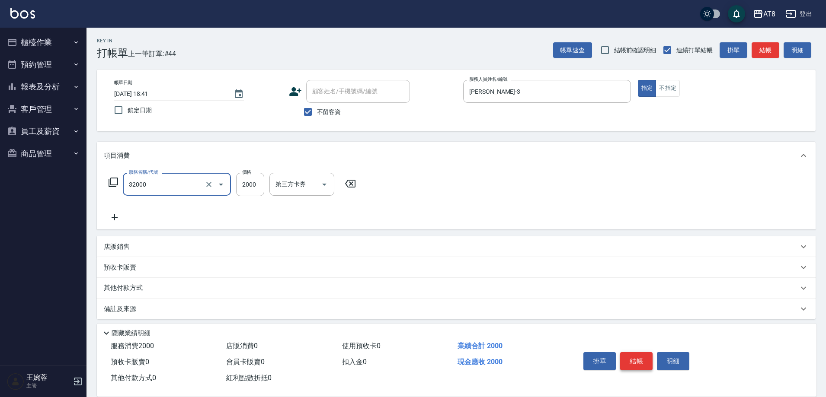
type input "燙髮(32000)"
click at [643, 352] on button "結帳" at bounding box center [636, 361] width 32 height 18
